Goal: Task Accomplishment & Management: Use online tool/utility

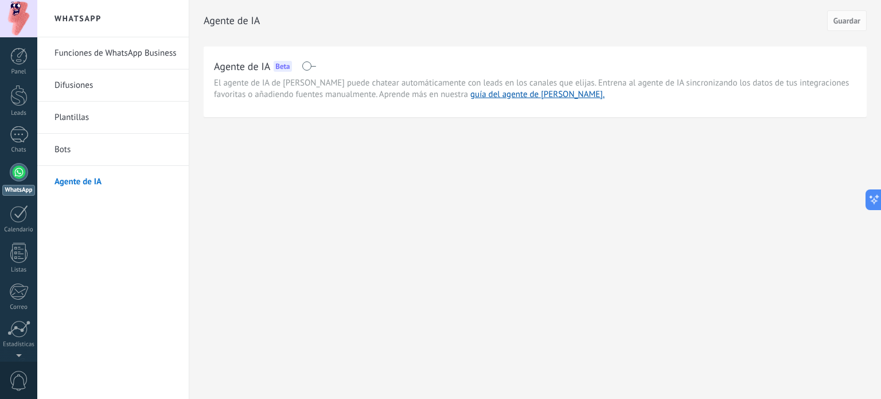
click at [83, 146] on link "Bots" at bounding box center [116, 150] width 123 height 32
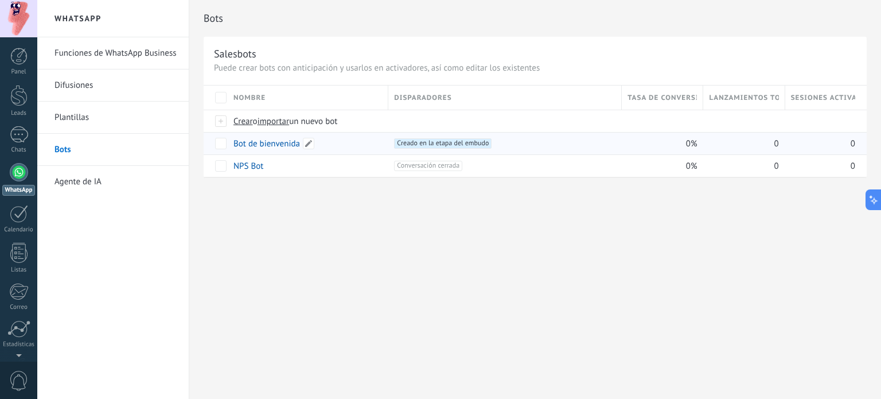
click at [275, 143] on link "Bot de bienvenida" at bounding box center [267, 143] width 67 height 11
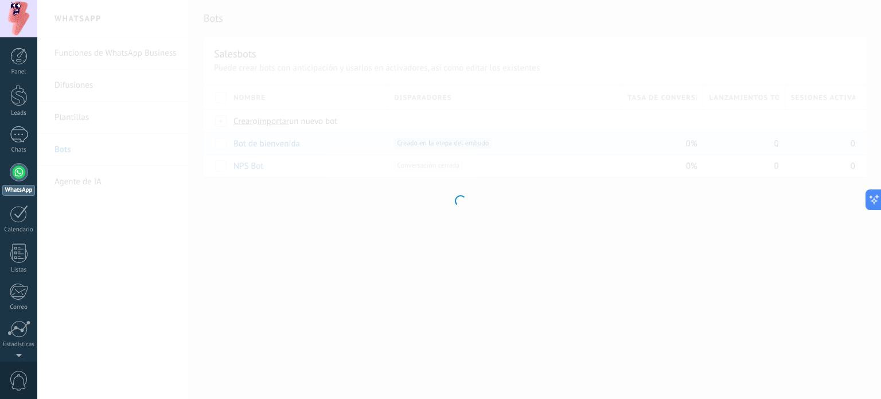
type input "**********"
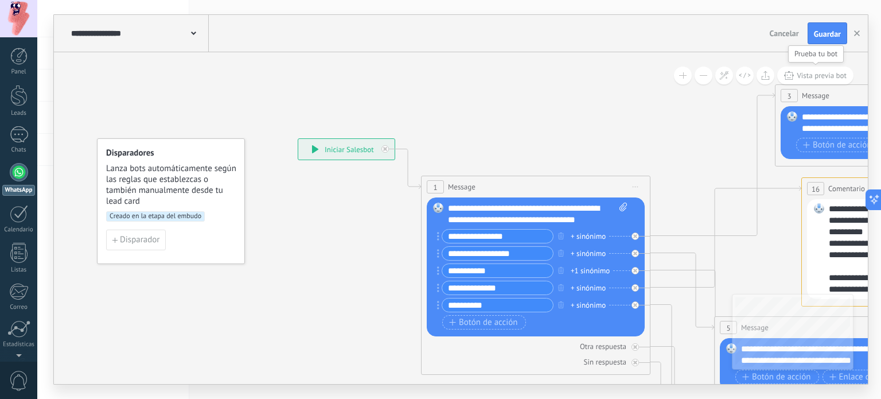
click at [802, 80] on span "Vista previa bot" at bounding box center [822, 76] width 50 height 10
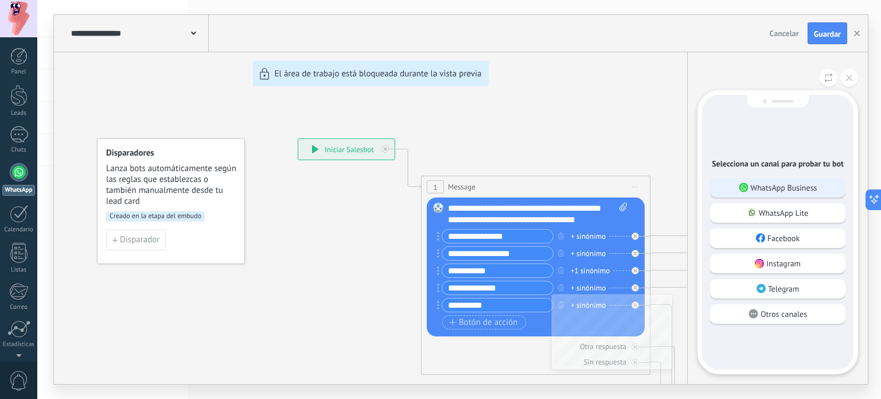
click at [779, 189] on p "WhatsApp Business" at bounding box center [784, 187] width 67 height 10
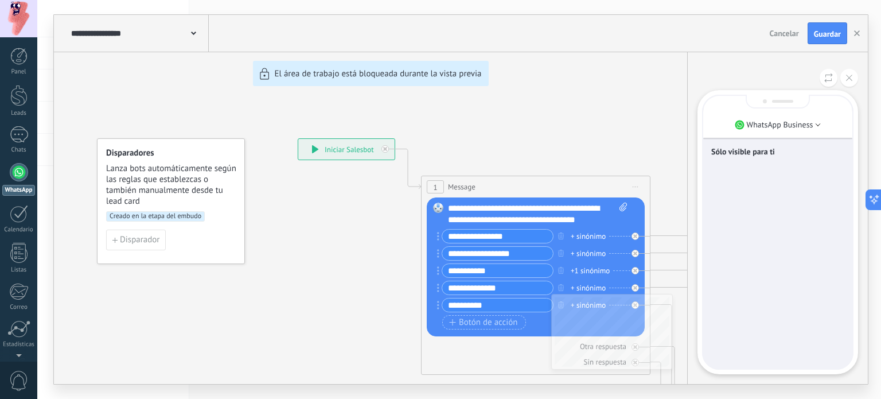
click at [764, 167] on div "Sólo visible para ti" at bounding box center [777, 232] width 149 height 273
click at [757, 157] on div "Sólo visible para ti" at bounding box center [777, 152] width 133 height 13
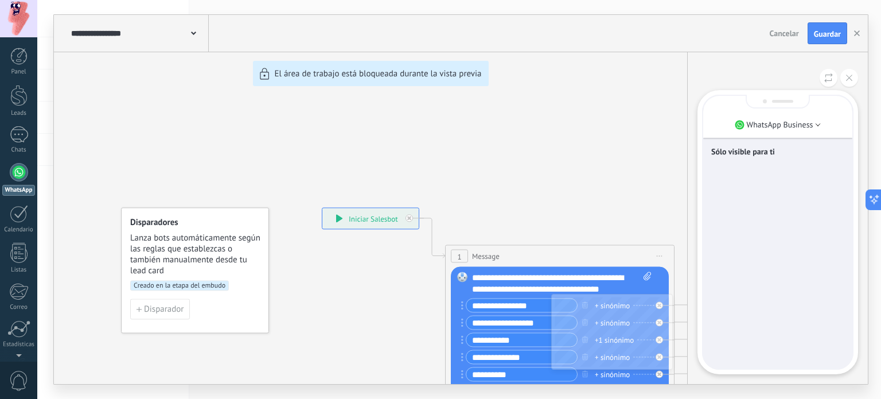
click at [756, 149] on p "Sólo visible para ti" at bounding box center [777, 151] width 133 height 10
click at [806, 121] on p "WhatsApp Business" at bounding box center [780, 124] width 67 height 10
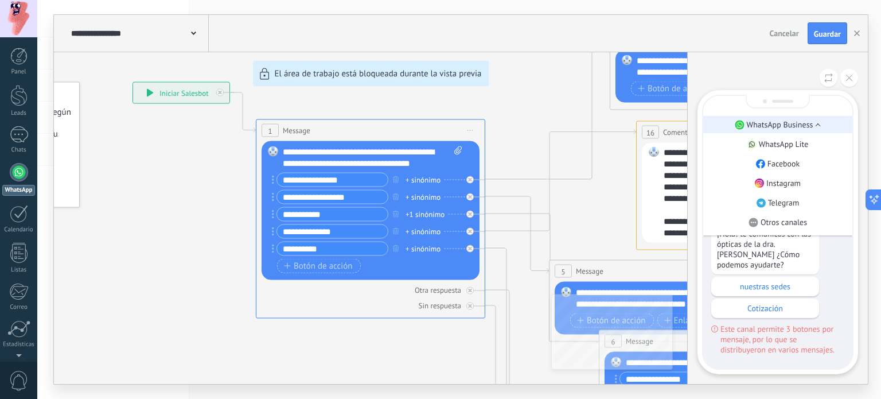
click at [814, 128] on li "WhatsApp Business" at bounding box center [777, 124] width 149 height 17
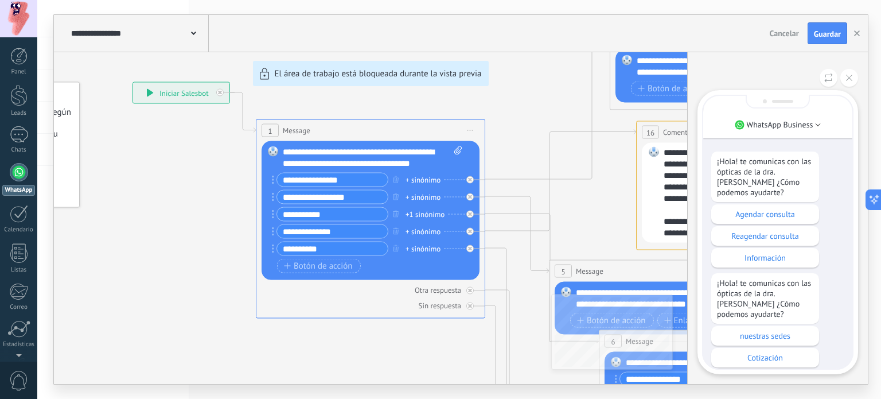
scroll to position [-50, 0]
click at [782, 220] on p "Agendar consulta" at bounding box center [765, 215] width 96 height 10
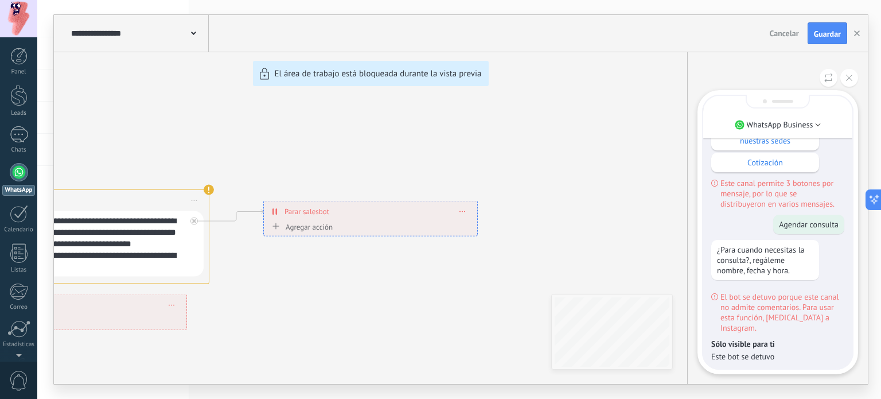
scroll to position [0, 0]
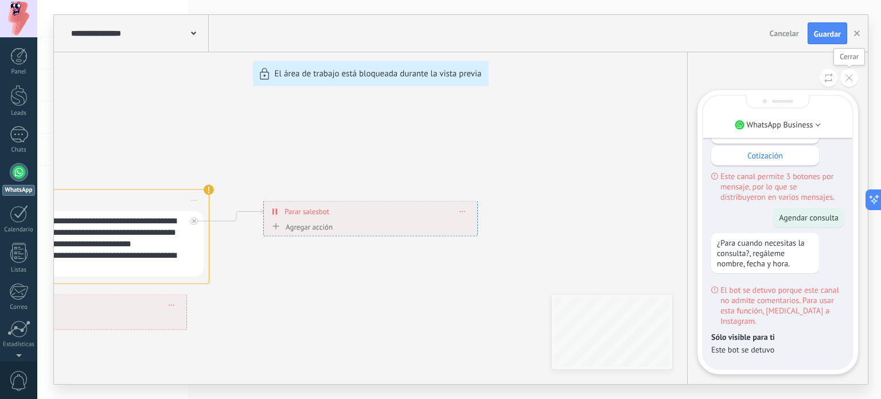
click at [849, 76] on icon at bounding box center [849, 78] width 6 height 6
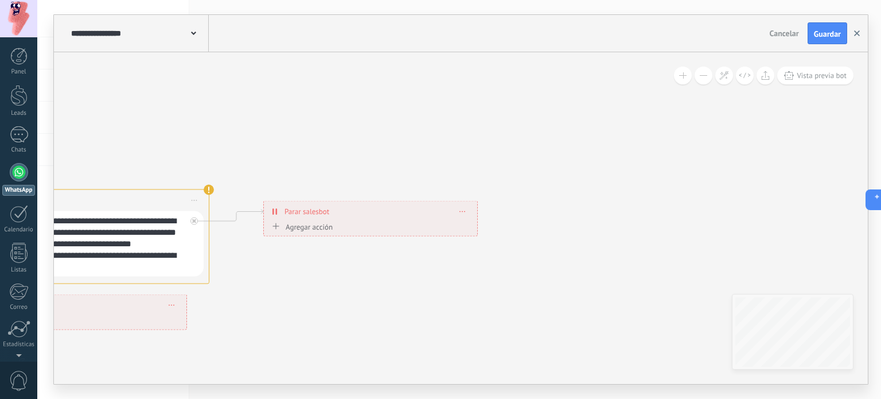
click at [852, 33] on button "button" at bounding box center [857, 33] width 17 height 22
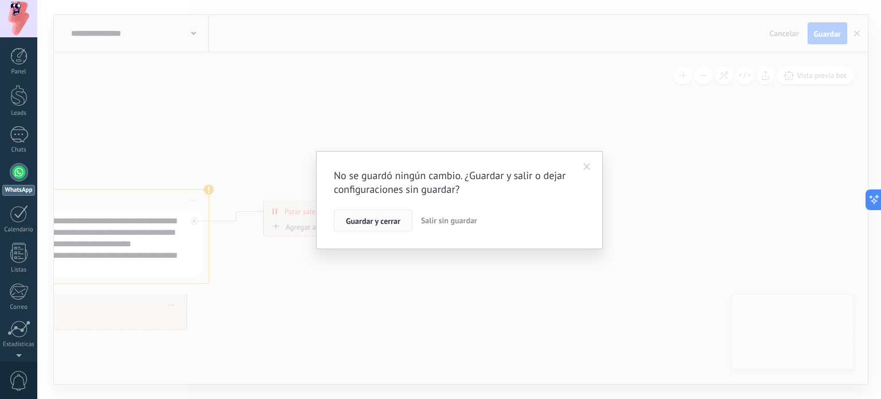
click at [386, 220] on span "Guardar y cerrar" at bounding box center [373, 221] width 55 height 8
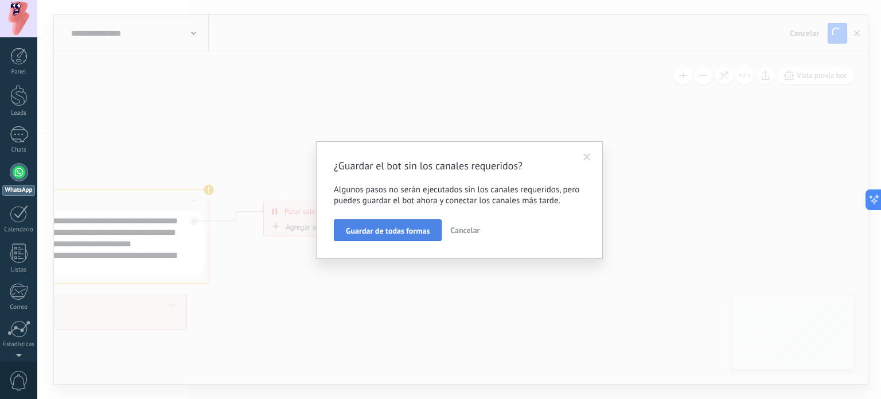
click at [425, 224] on button "Guardar de todas formas" at bounding box center [388, 230] width 108 height 22
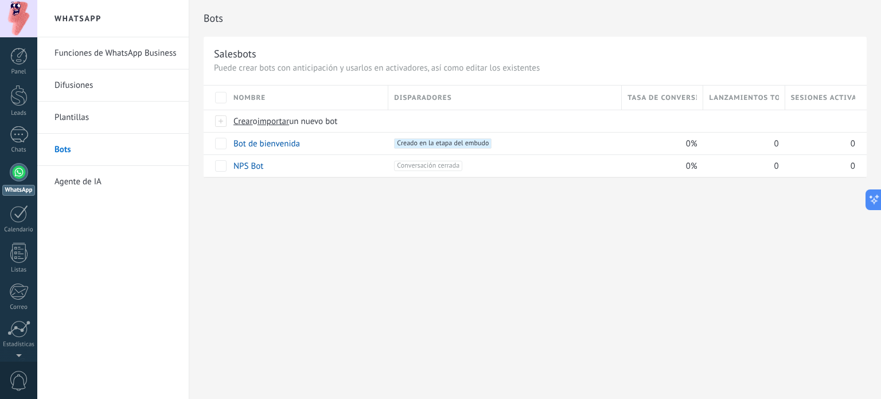
click at [776, 308] on div "Bots Salesbots Puede crear bots con anticipación y usarlos en activadores, así …" at bounding box center [535, 199] width 692 height 399
